Goal: Task Accomplishment & Management: Manage account settings

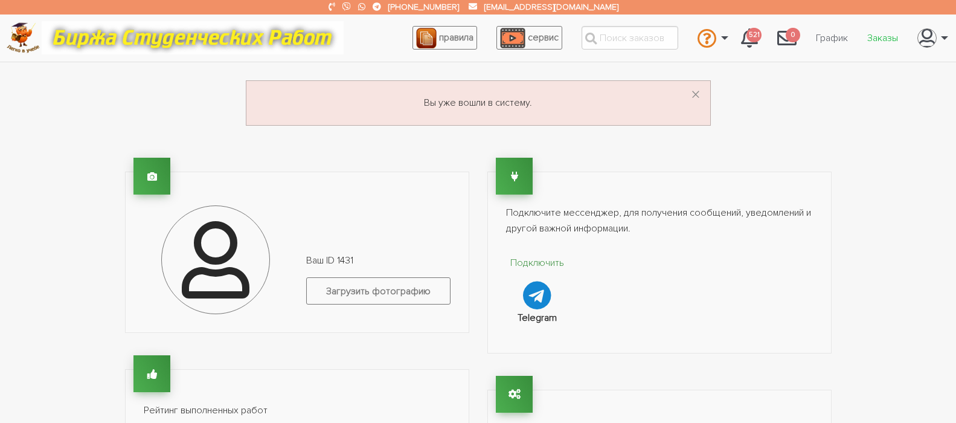
click at [894, 40] on link "Заказы" at bounding box center [882, 38] width 50 height 23
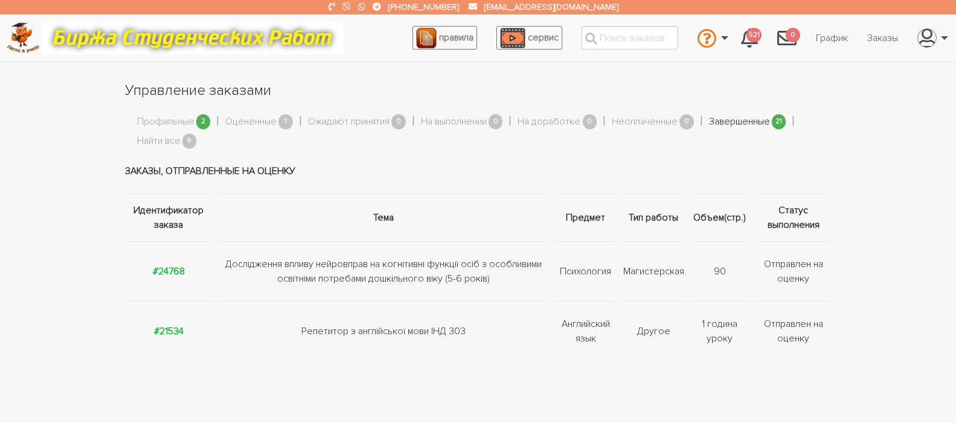
click at [738, 119] on link "Завершенные" at bounding box center [739, 122] width 61 height 16
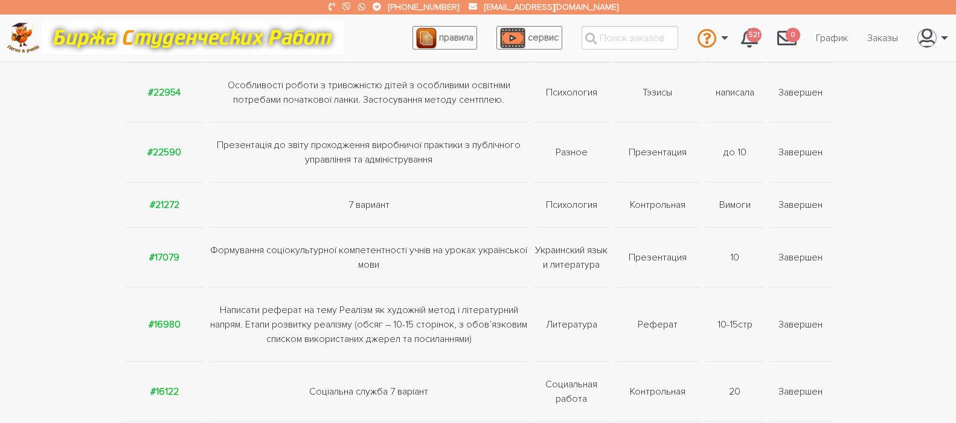
scroll to position [181, 0]
click at [168, 321] on strong "#16980" at bounding box center [165, 322] width 32 height 12
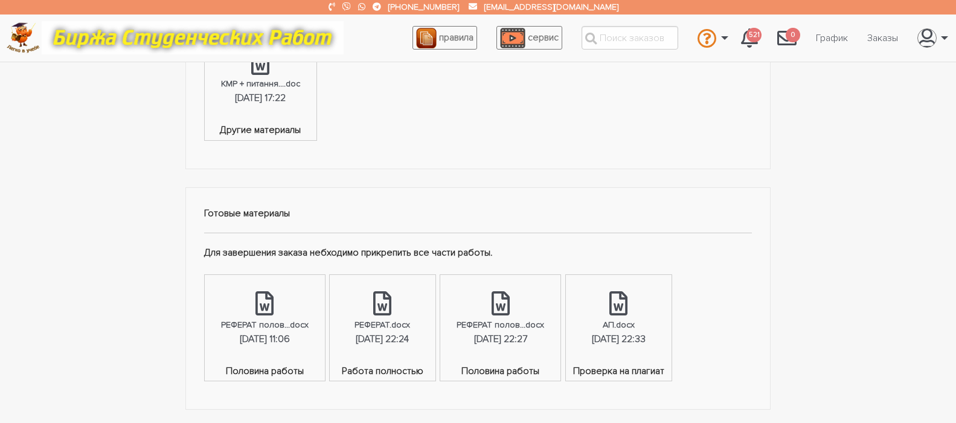
scroll to position [543, 0]
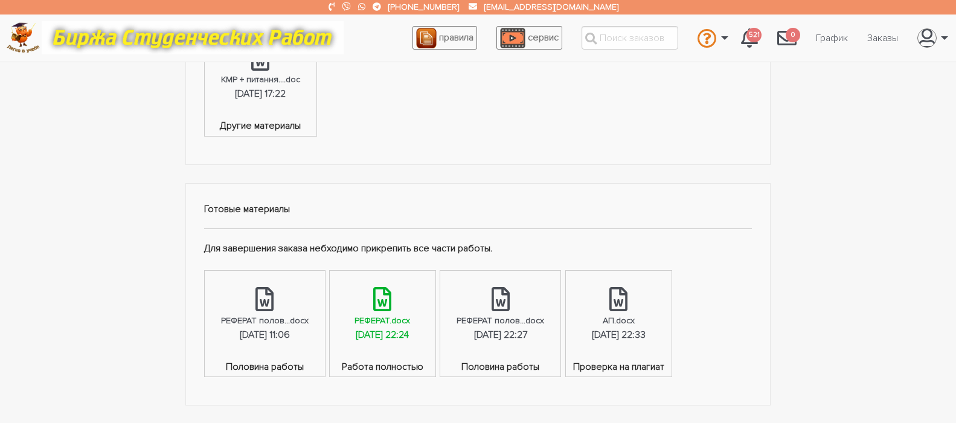
click at [392, 313] on div "РЕФЕРАТ.docx" at bounding box center [382, 320] width 56 height 14
